Goal: Task Accomplishment & Management: Manage account settings

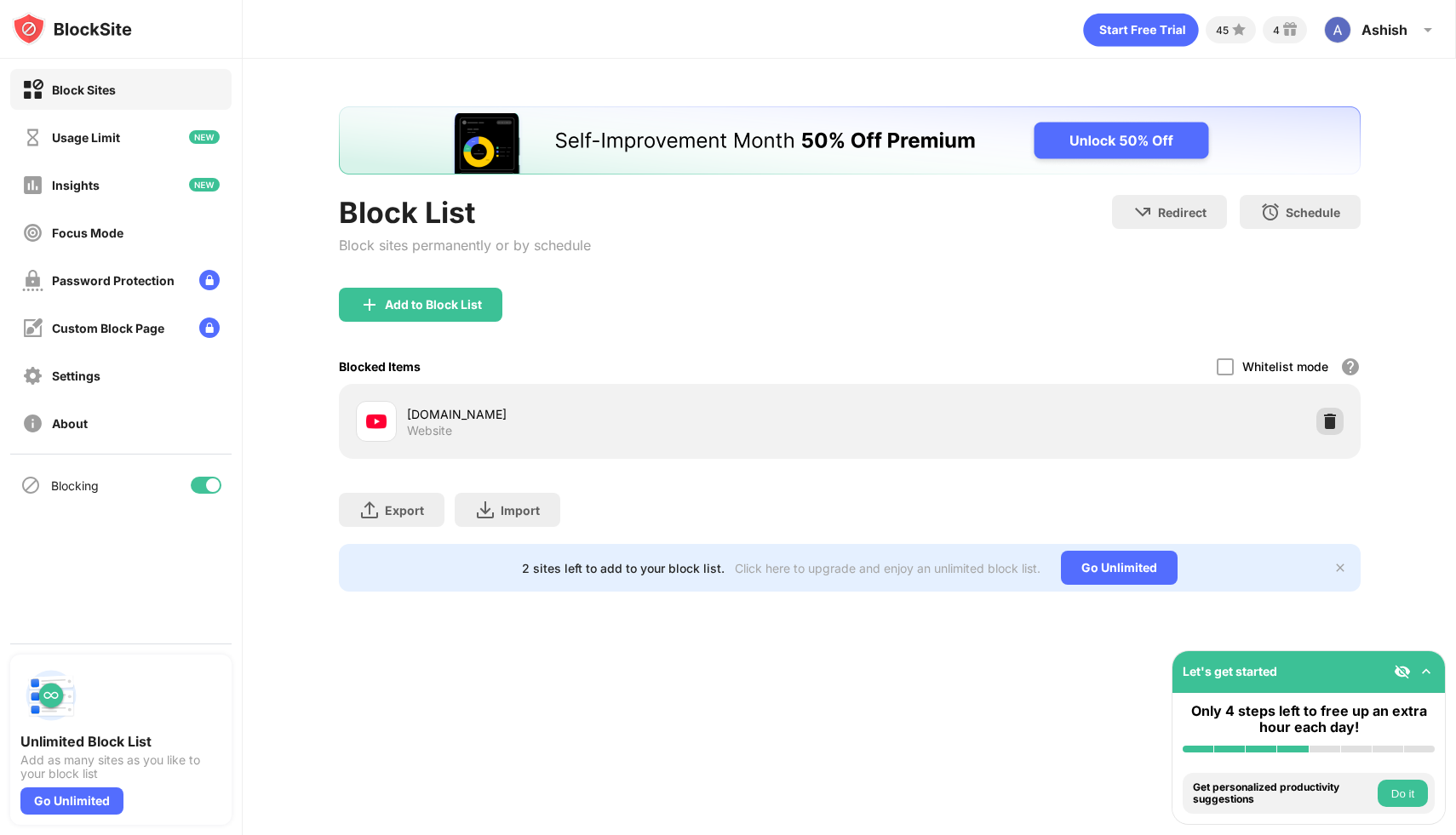
click at [1337, 421] on div at bounding box center [1329, 421] width 27 height 27
